Goal: Entertainment & Leisure: Consume media (video, audio)

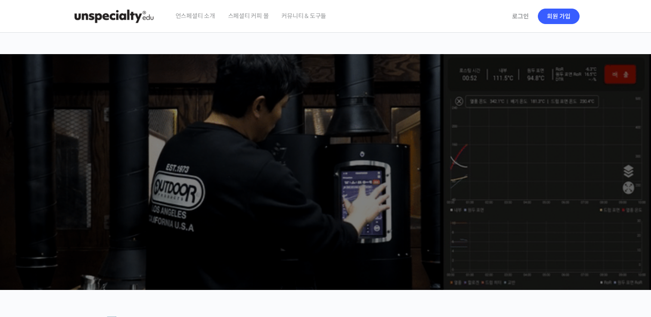
click at [525, 19] on link "로그인" at bounding box center [520, 16] width 27 height 20
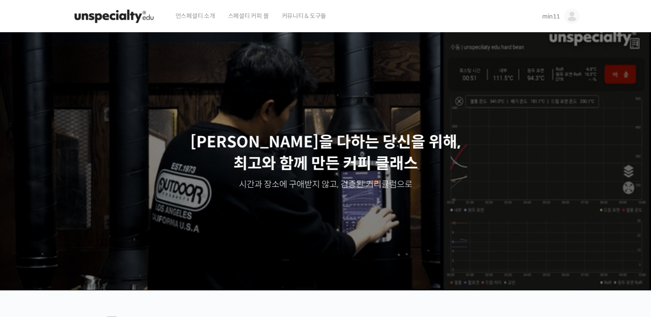
click at [557, 16] on span "min11" at bounding box center [551, 16] width 18 height 8
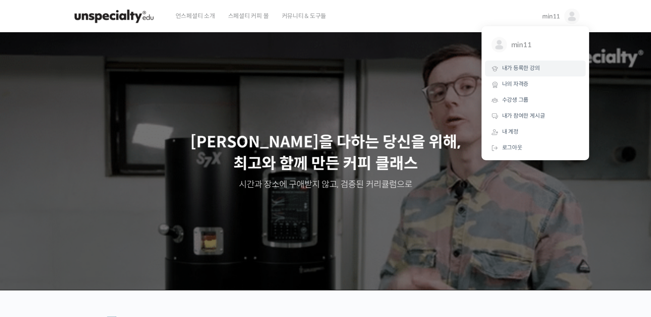
click at [535, 62] on link "내가 등록한 강의" at bounding box center [535, 69] width 101 height 16
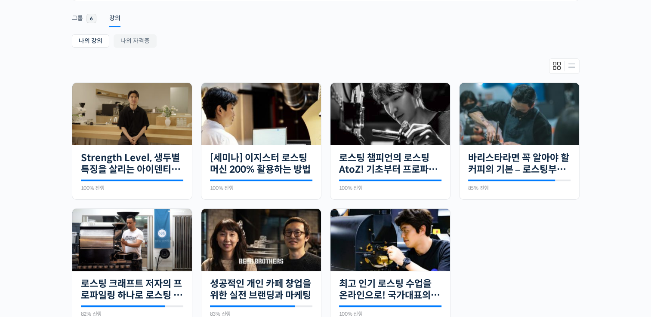
scroll to position [190, 0]
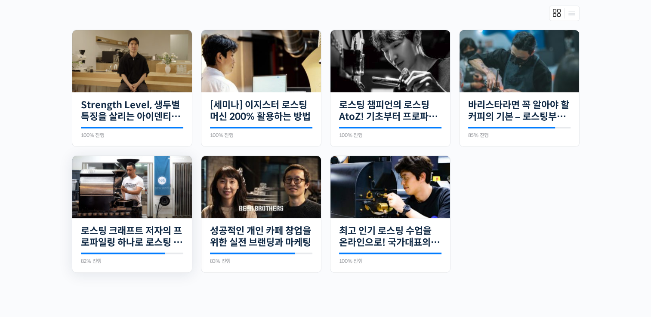
click at [181, 193] on img at bounding box center [132, 188] width 120 height 68
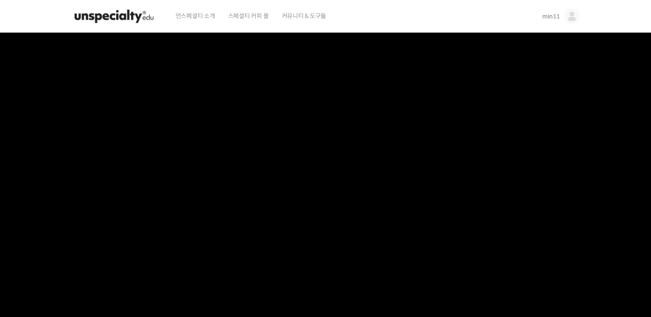
click at [353, 183] on video at bounding box center [325, 181] width 507 height 297
click at [318, 190] on video at bounding box center [325, 181] width 507 height 297
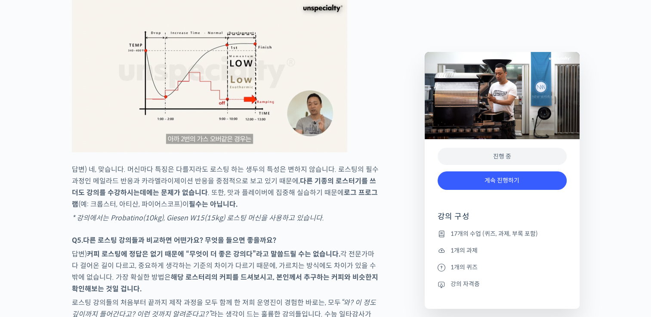
scroll to position [3913, 0]
